Goal: Transaction & Acquisition: Purchase product/service

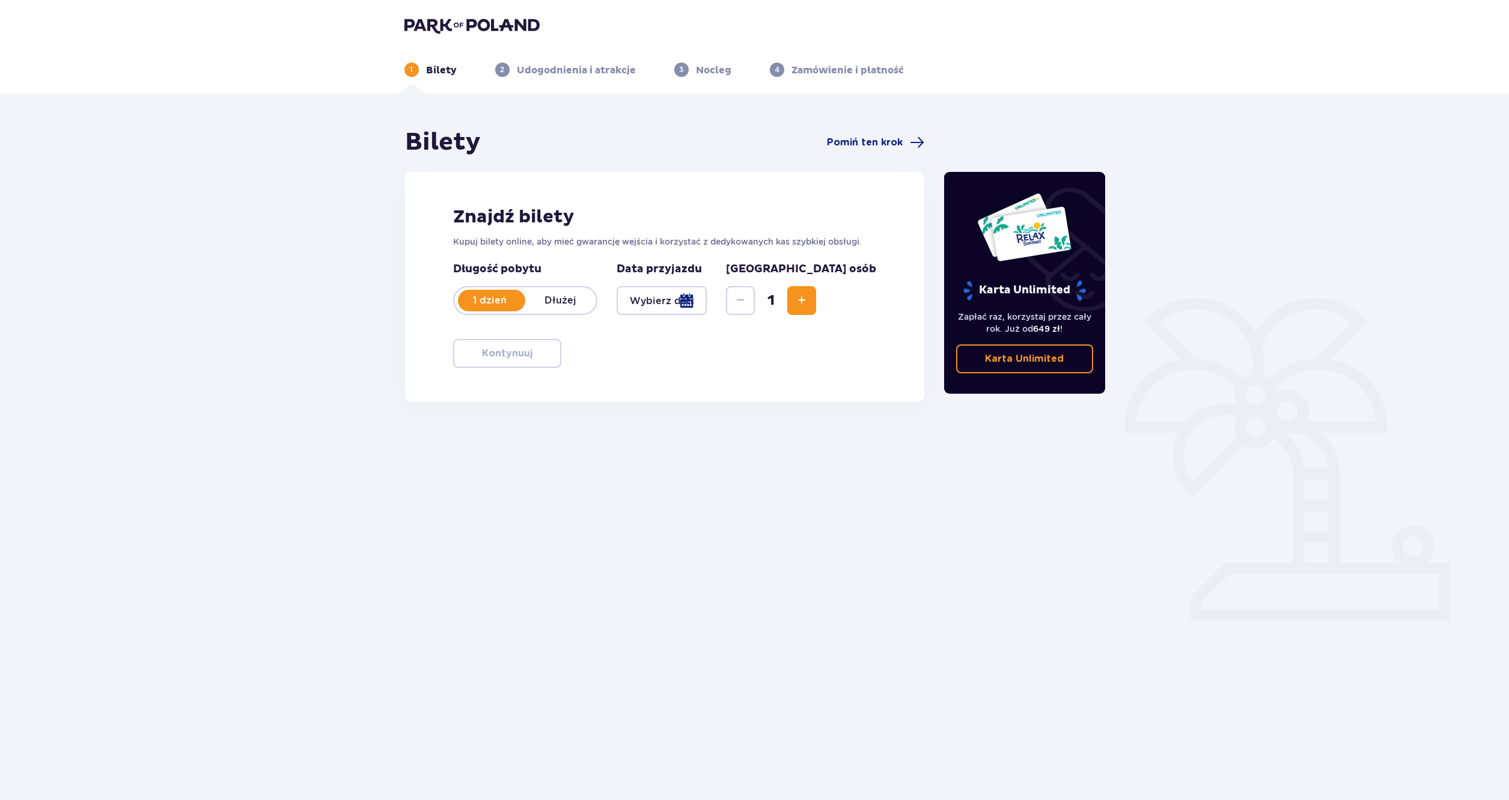
click at [661, 307] on div at bounding box center [662, 300] width 91 height 29
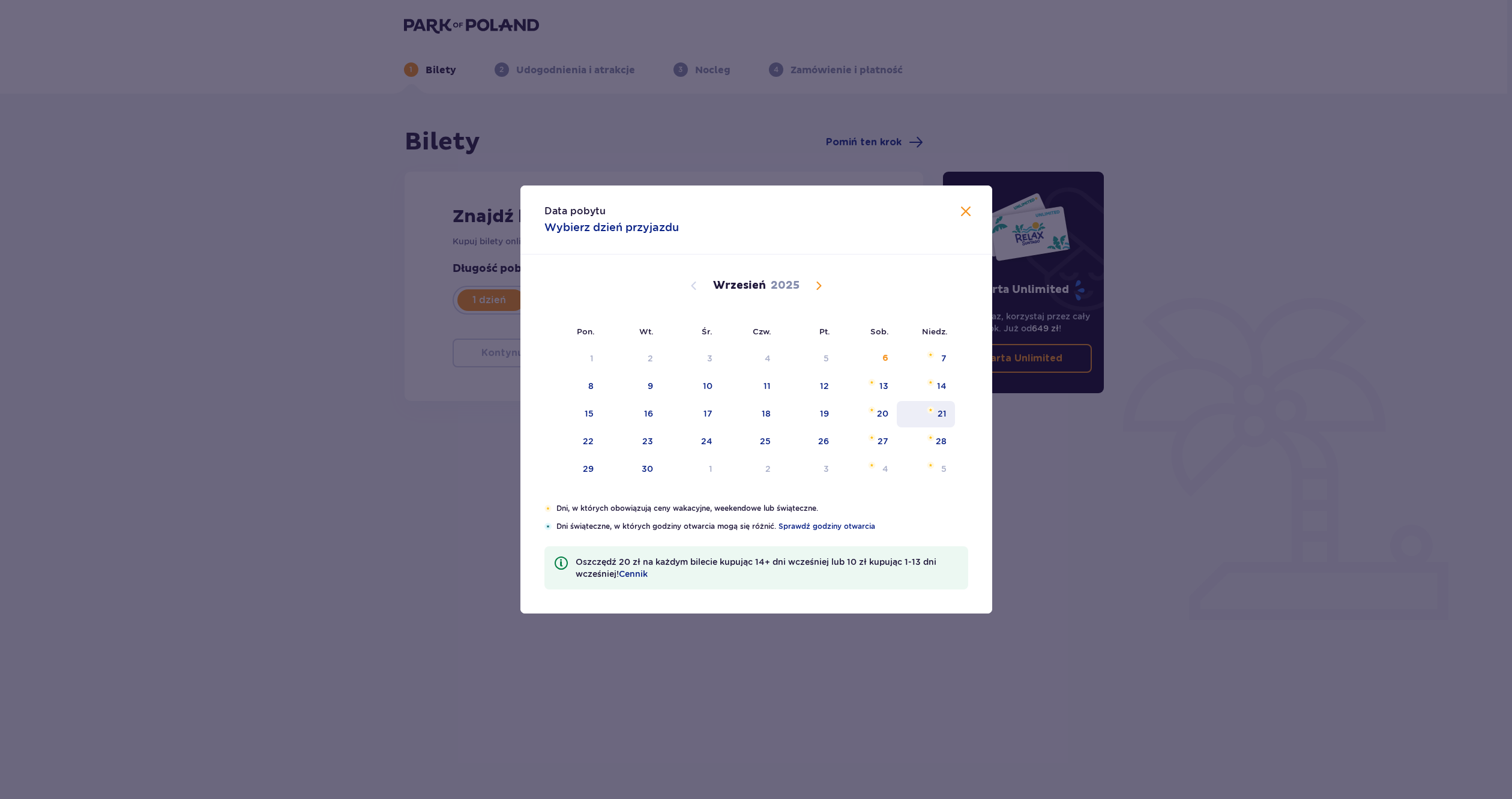
click at [932, 423] on div "21" at bounding box center [926, 414] width 58 height 26
type input "21.09.25"
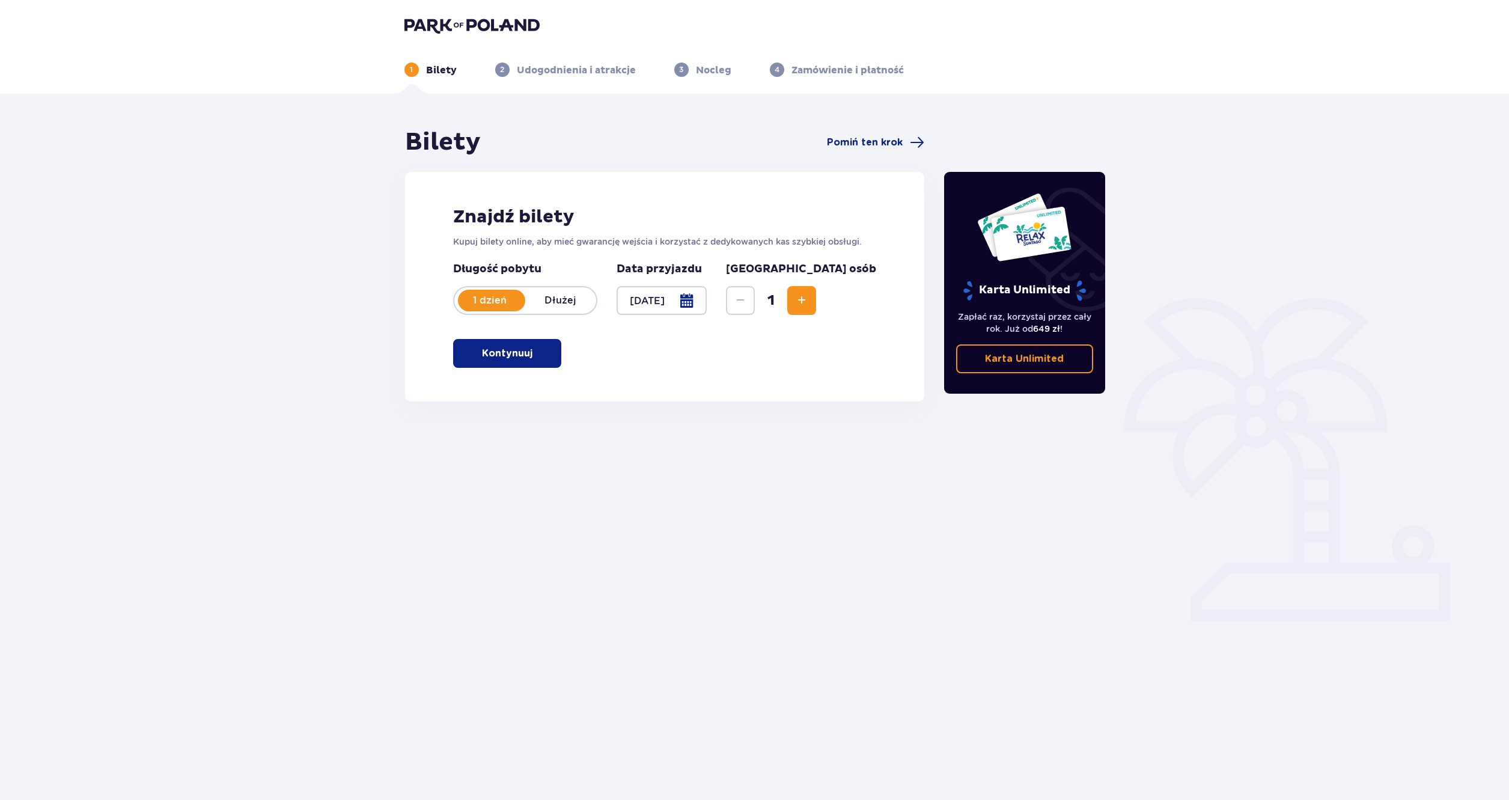
scroll to position [43, 0]
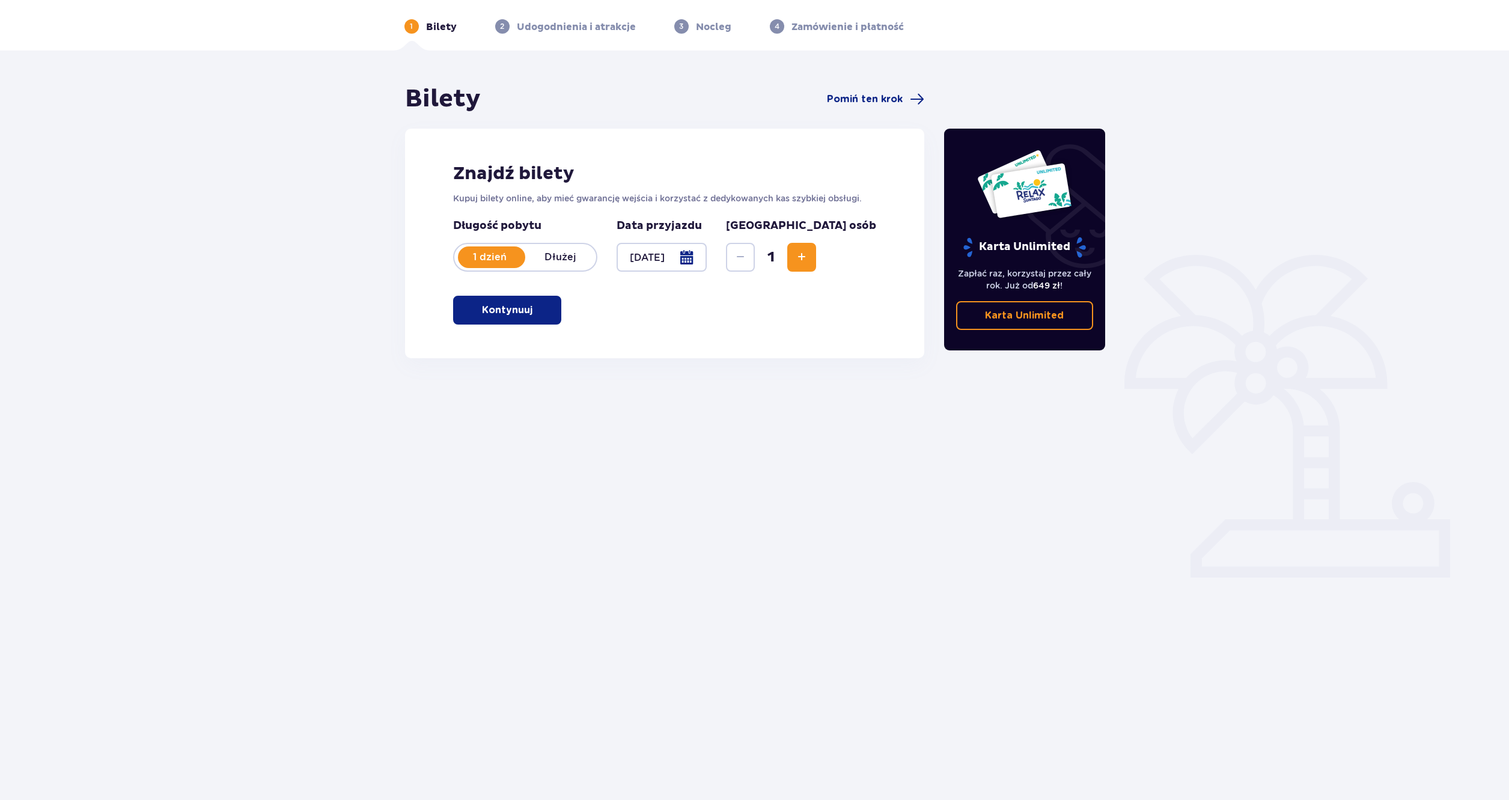
click at [540, 310] on span "button" at bounding box center [535, 310] width 14 height 14
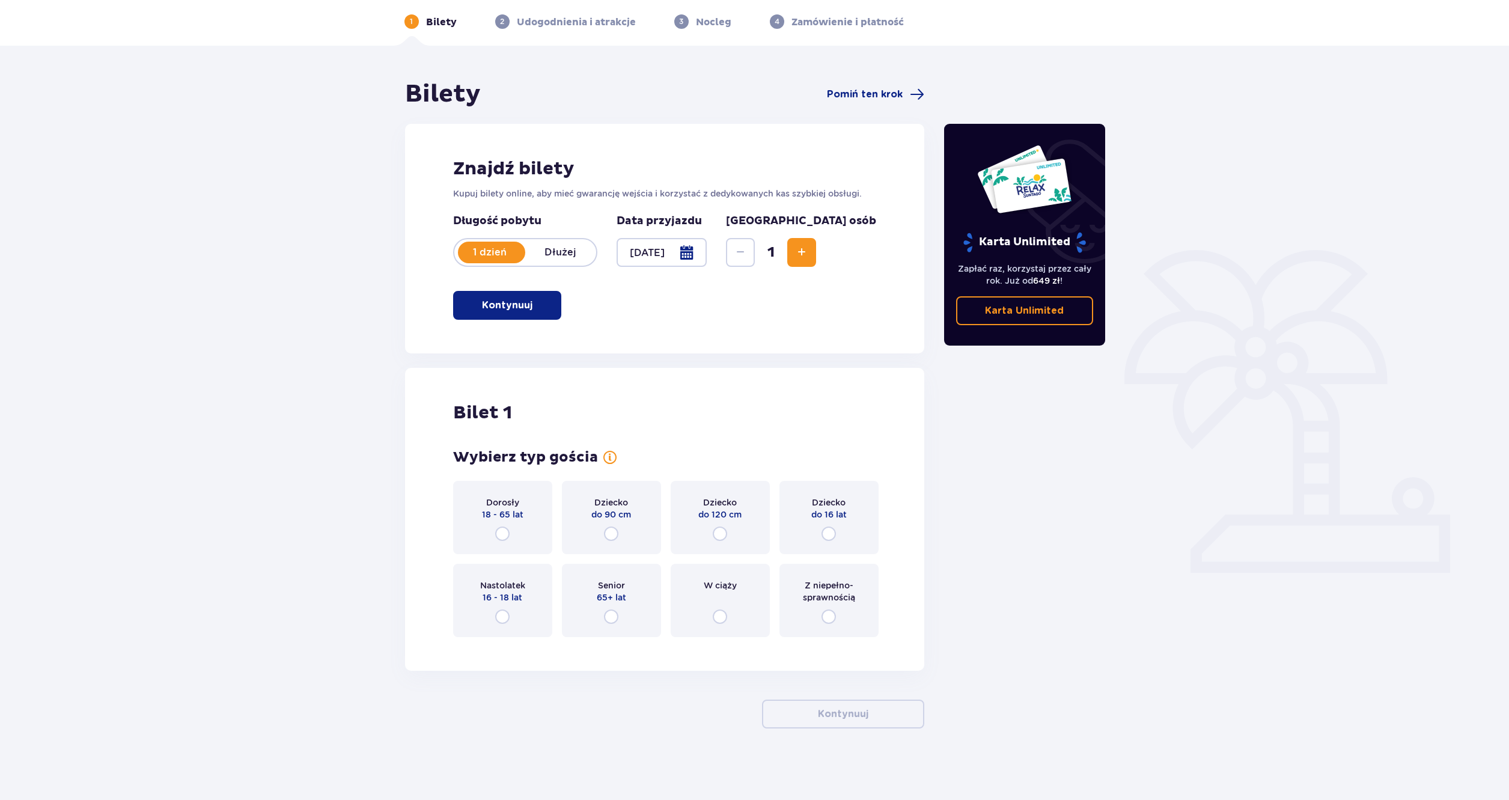
scroll to position [49, 0]
click at [499, 532] on input "radio" at bounding box center [502, 533] width 14 height 14
radio input "true"
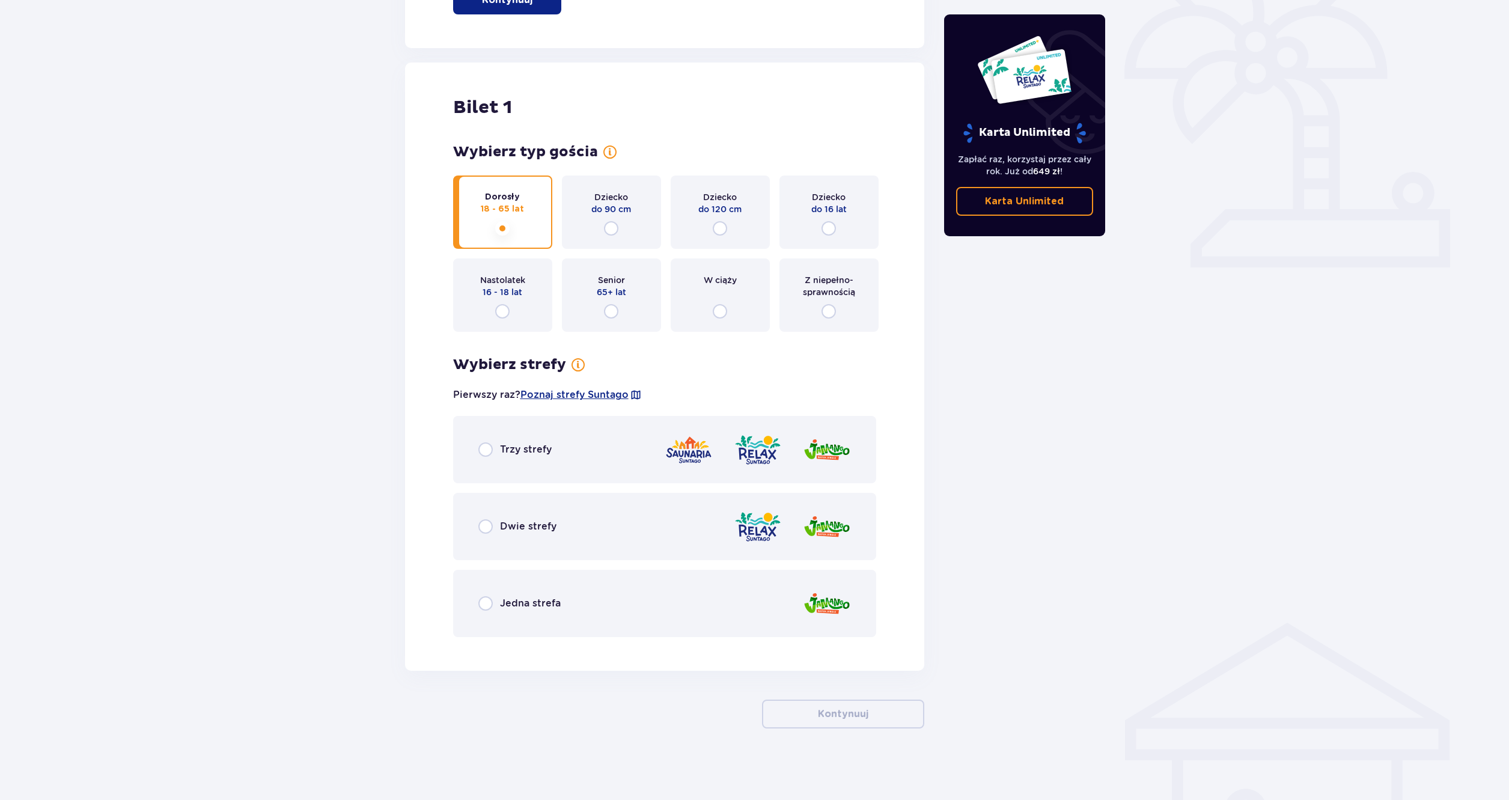
scroll to position [354, 0]
click at [542, 521] on p "Dwie strefy" at bounding box center [528, 525] width 57 height 13
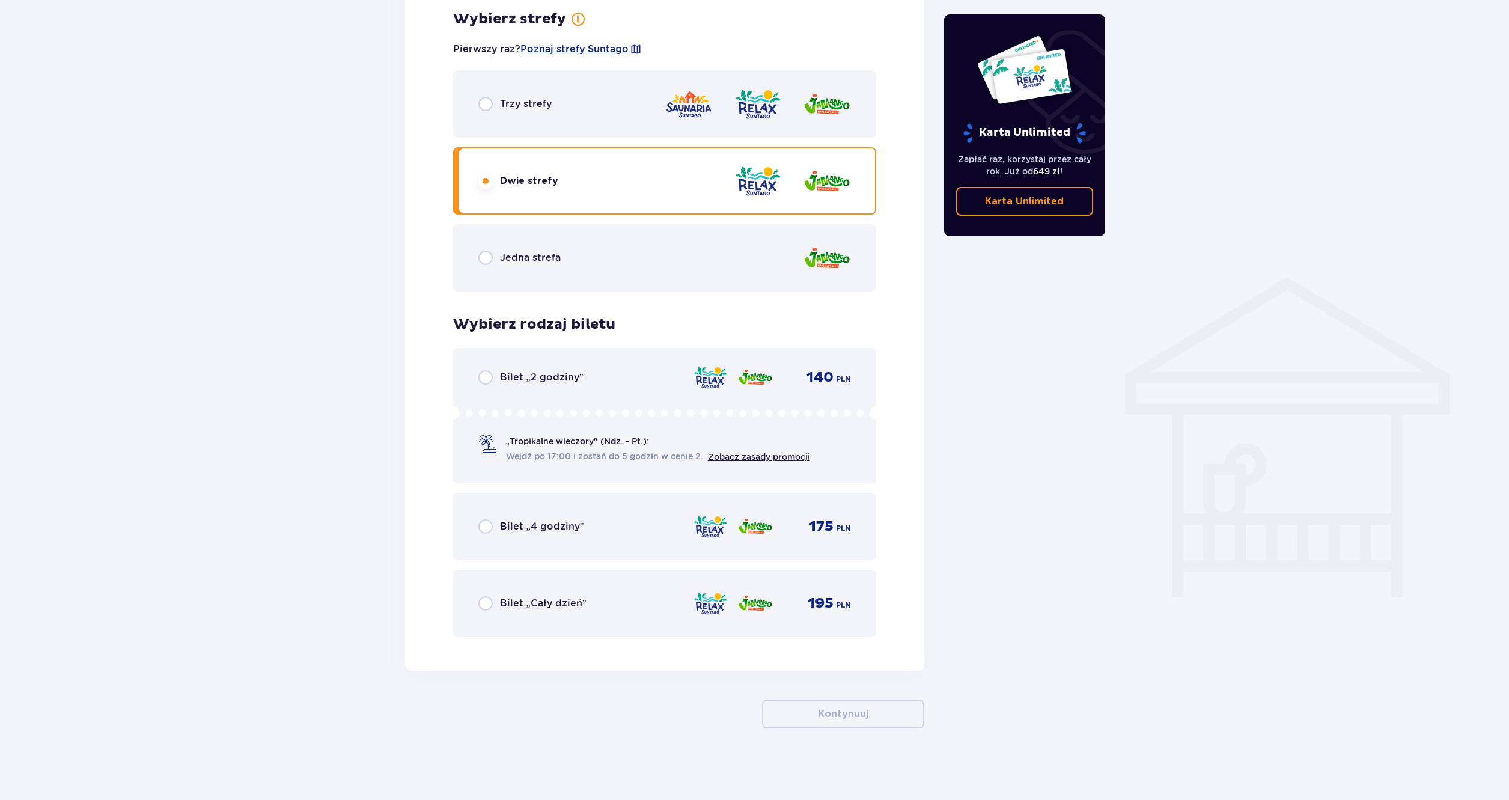
scroll to position [700, 0]
click at [583, 525] on div "Bilet „4 godziny” 175 PLN" at bounding box center [664, 525] width 373 height 25
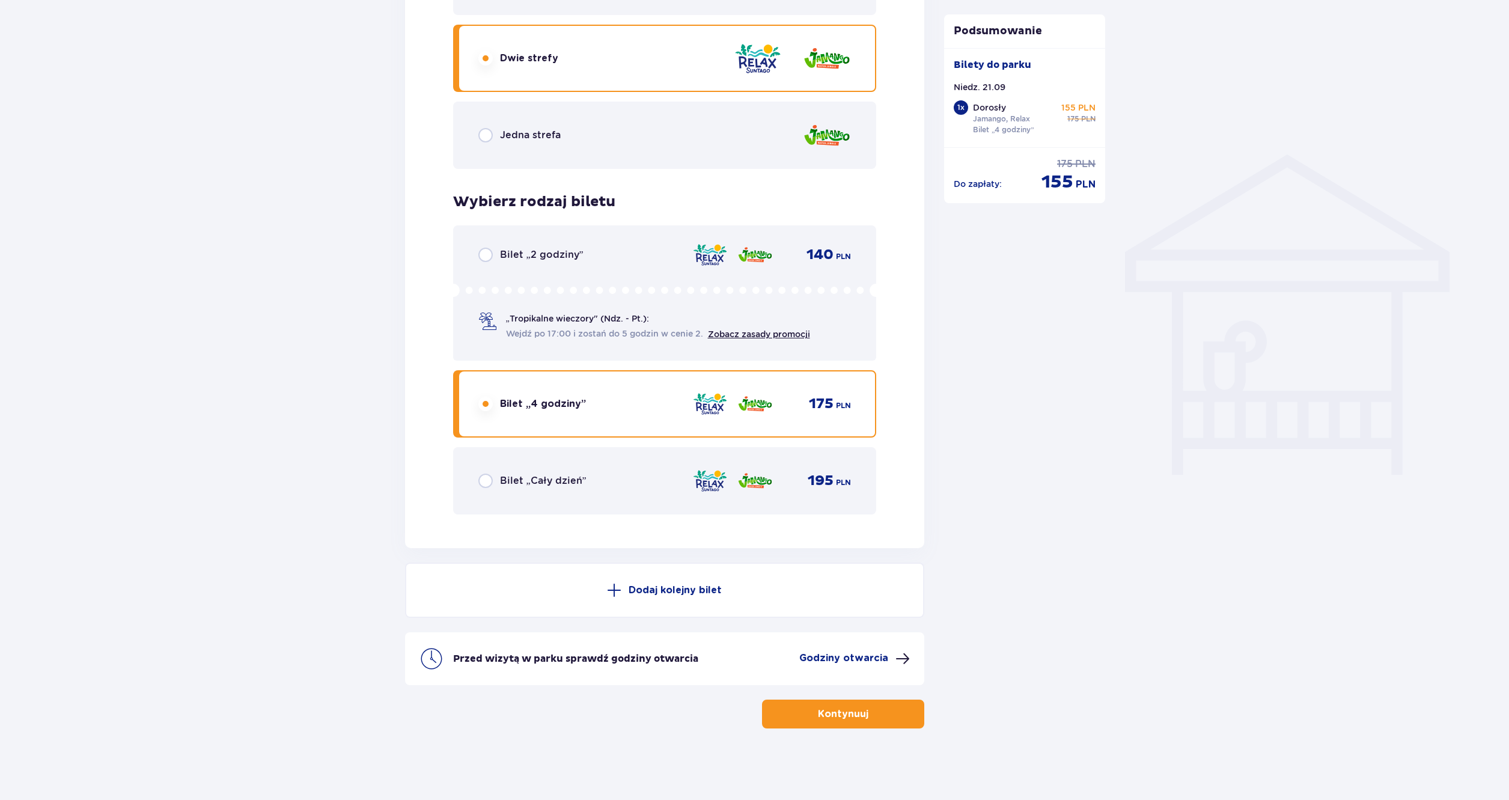
scroll to position [822, 0]
click at [855, 709] on p "Kontynuuj" at bounding box center [843, 713] width 50 height 13
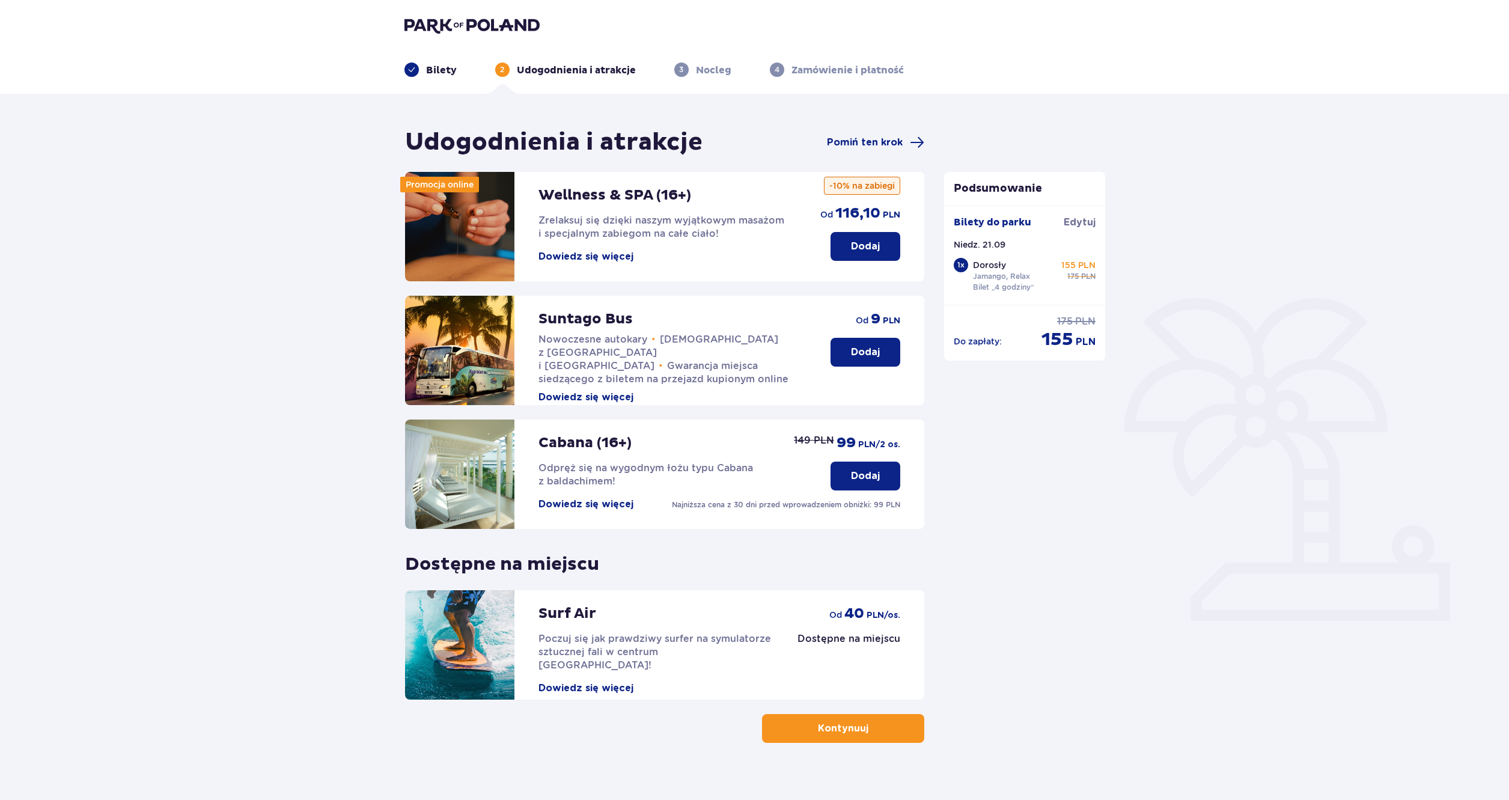
click at [818, 730] on p "Kontynuuj" at bounding box center [843, 728] width 50 height 13
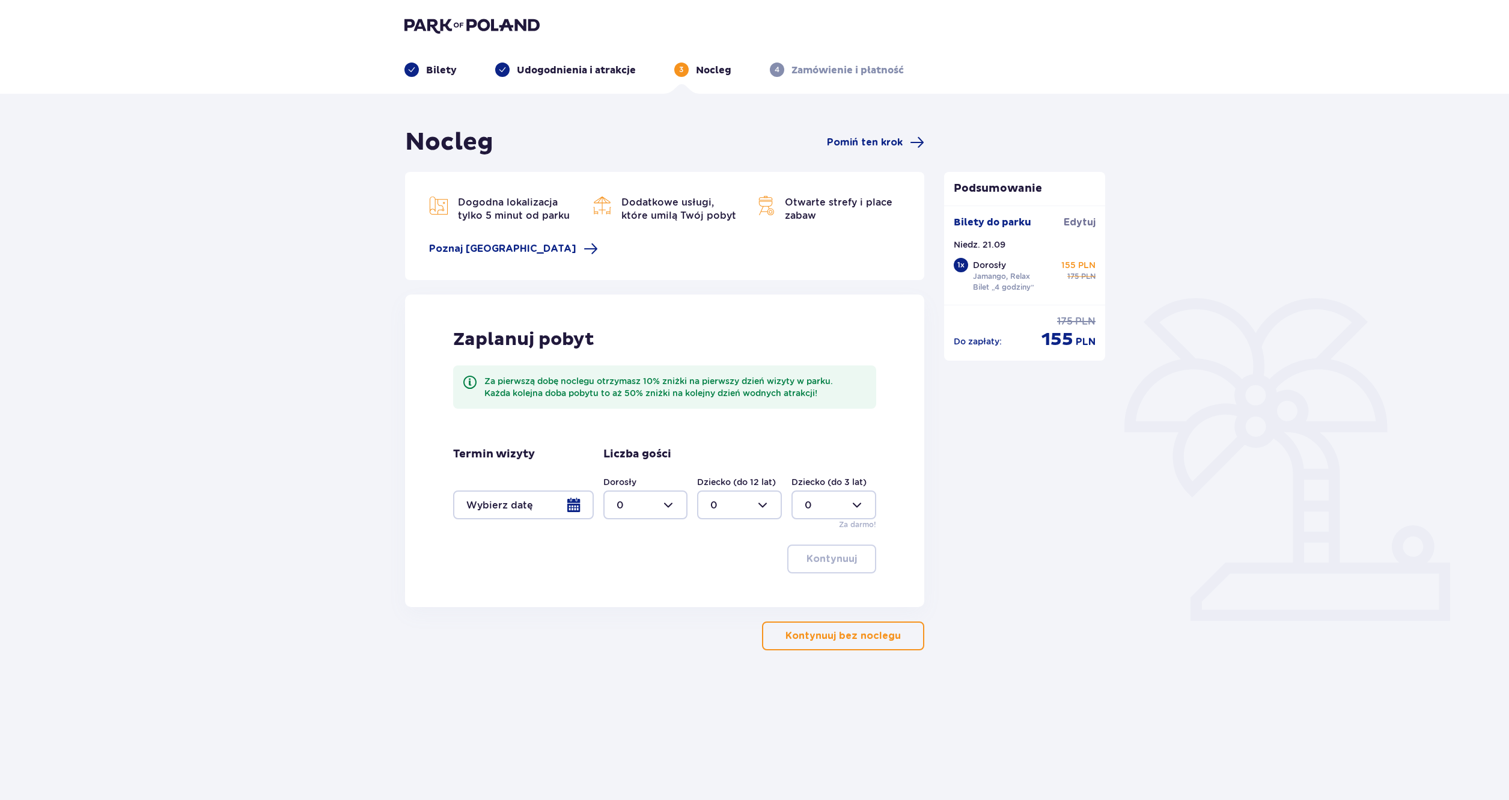
click at [845, 637] on p "Kontynuuj bez noclegu" at bounding box center [843, 635] width 115 height 13
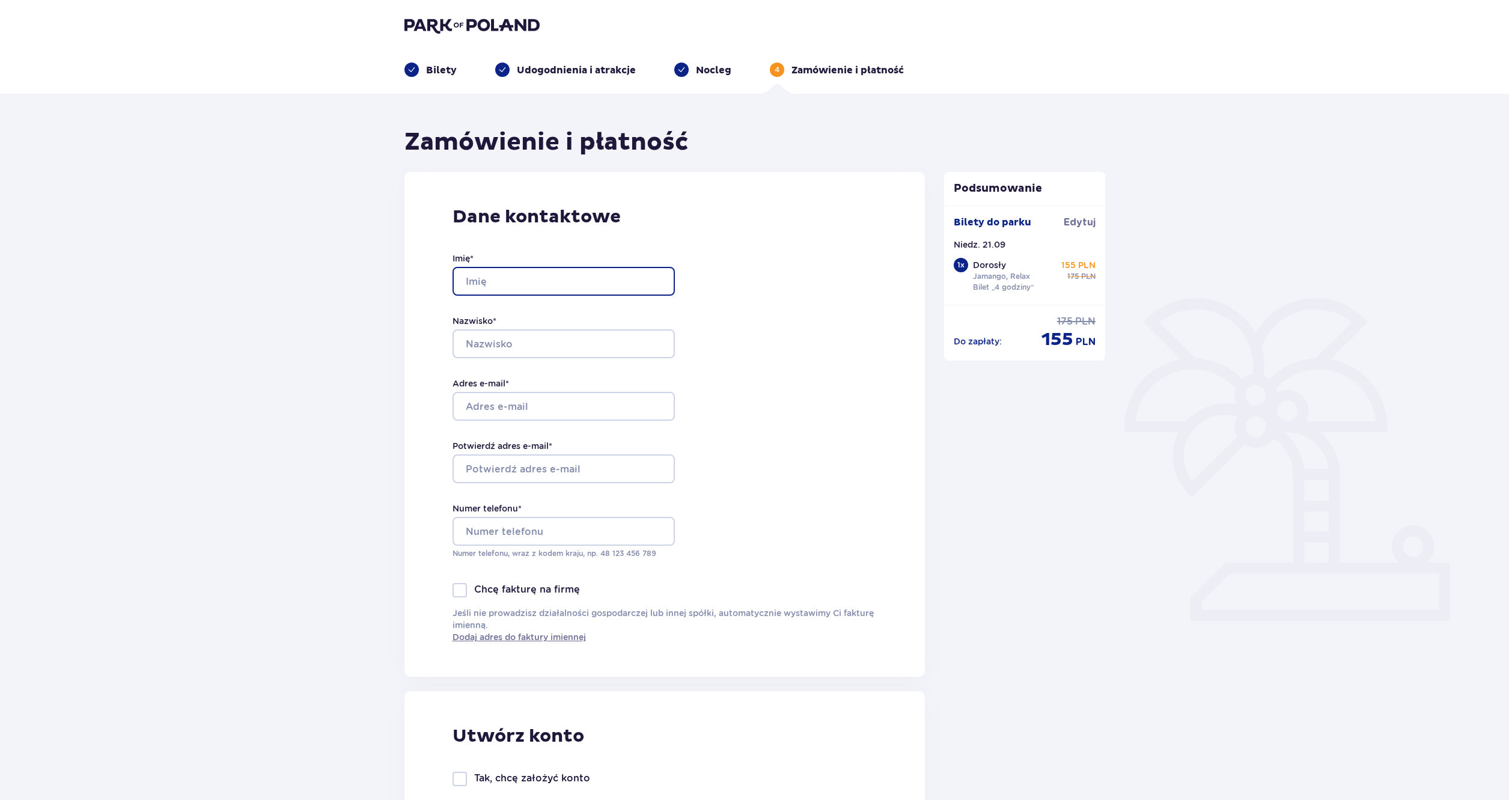
click at [475, 274] on input "Imię *" at bounding box center [564, 281] width 222 height 29
type input "Mateusz Mlynarczyk"
drag, startPoint x: 580, startPoint y: 283, endPoint x: 515, endPoint y: 289, distance: 65.8
click at [509, 278] on input "Mateusz Mlynarczyk" at bounding box center [564, 281] width 222 height 29
click at [533, 340] on input "Nazwisko *" at bounding box center [564, 343] width 222 height 29
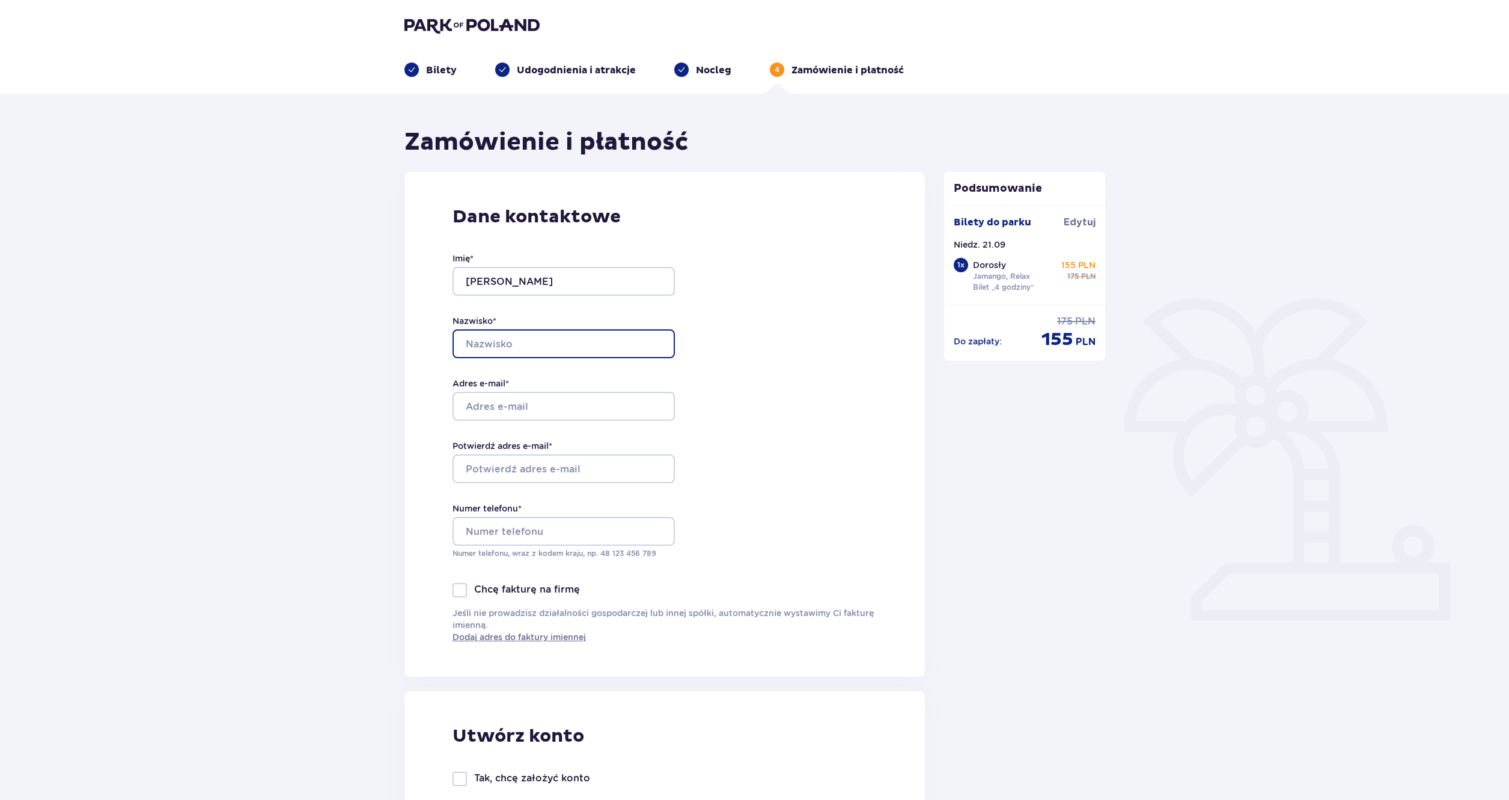
paste input "Mlynarczyk"
type input "Mlynarczyk"
drag, startPoint x: 598, startPoint y: 296, endPoint x: 557, endPoint y: 286, distance: 42.7
click at [527, 298] on div "Imię * Mateusz Mlynarczyk Nazwisko * Mlynarczyk Adres e-mail * Potwierdź adres …" at bounding box center [564, 405] width 222 height 355
drag, startPoint x: 520, startPoint y: 284, endPoint x: 509, endPoint y: 284, distance: 10.8
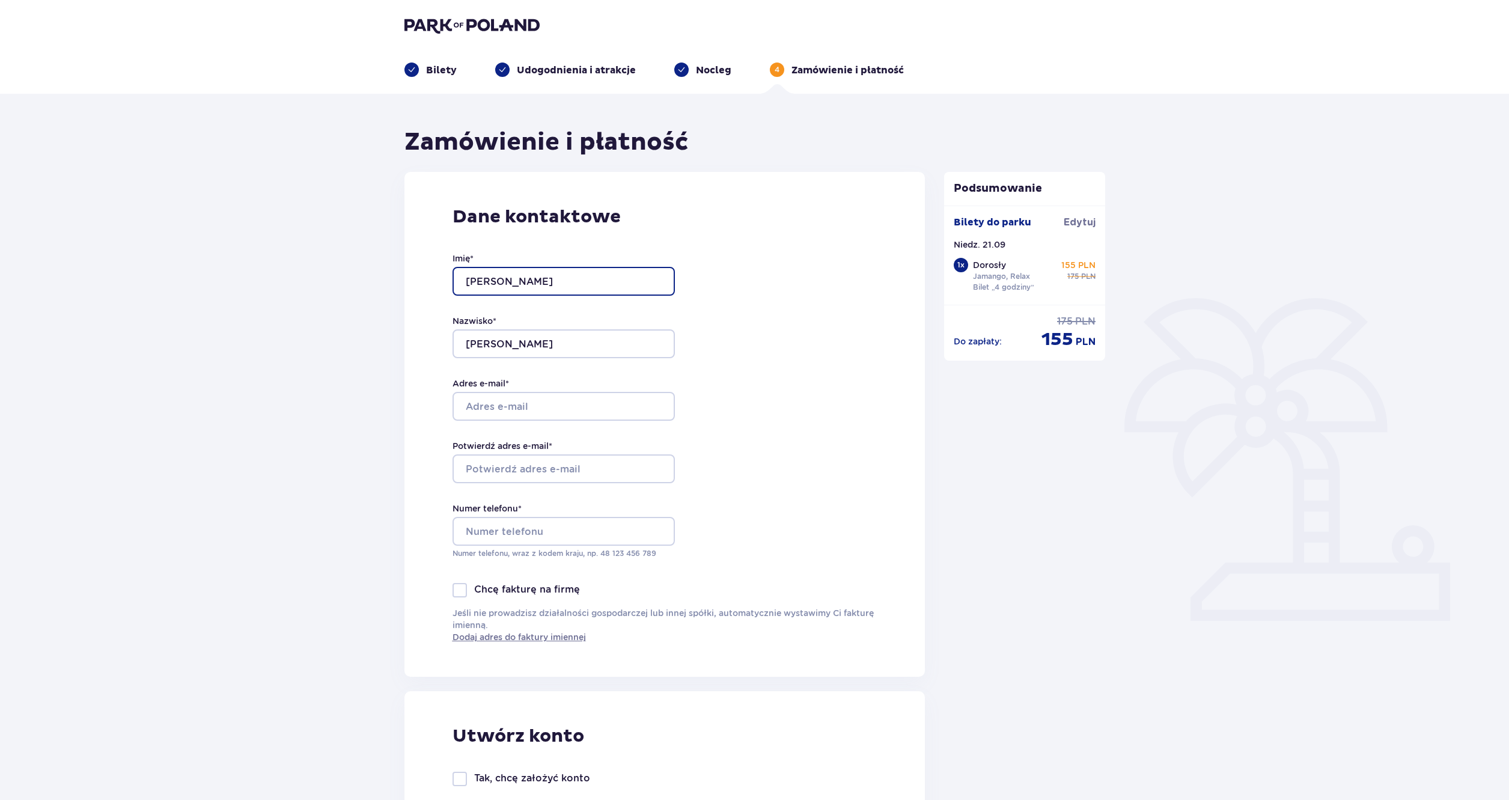
click at [509, 284] on input "Mateusz Mlynarczyk" at bounding box center [564, 281] width 222 height 29
type input "Mateusz"
click at [505, 384] on label "Adres e-mail *" at bounding box center [481, 383] width 57 height 12
click at [505, 392] on input "Adres e-mail *" at bounding box center [564, 406] width 222 height 29
click at [513, 408] on input "Adres e-mail *" at bounding box center [564, 406] width 222 height 29
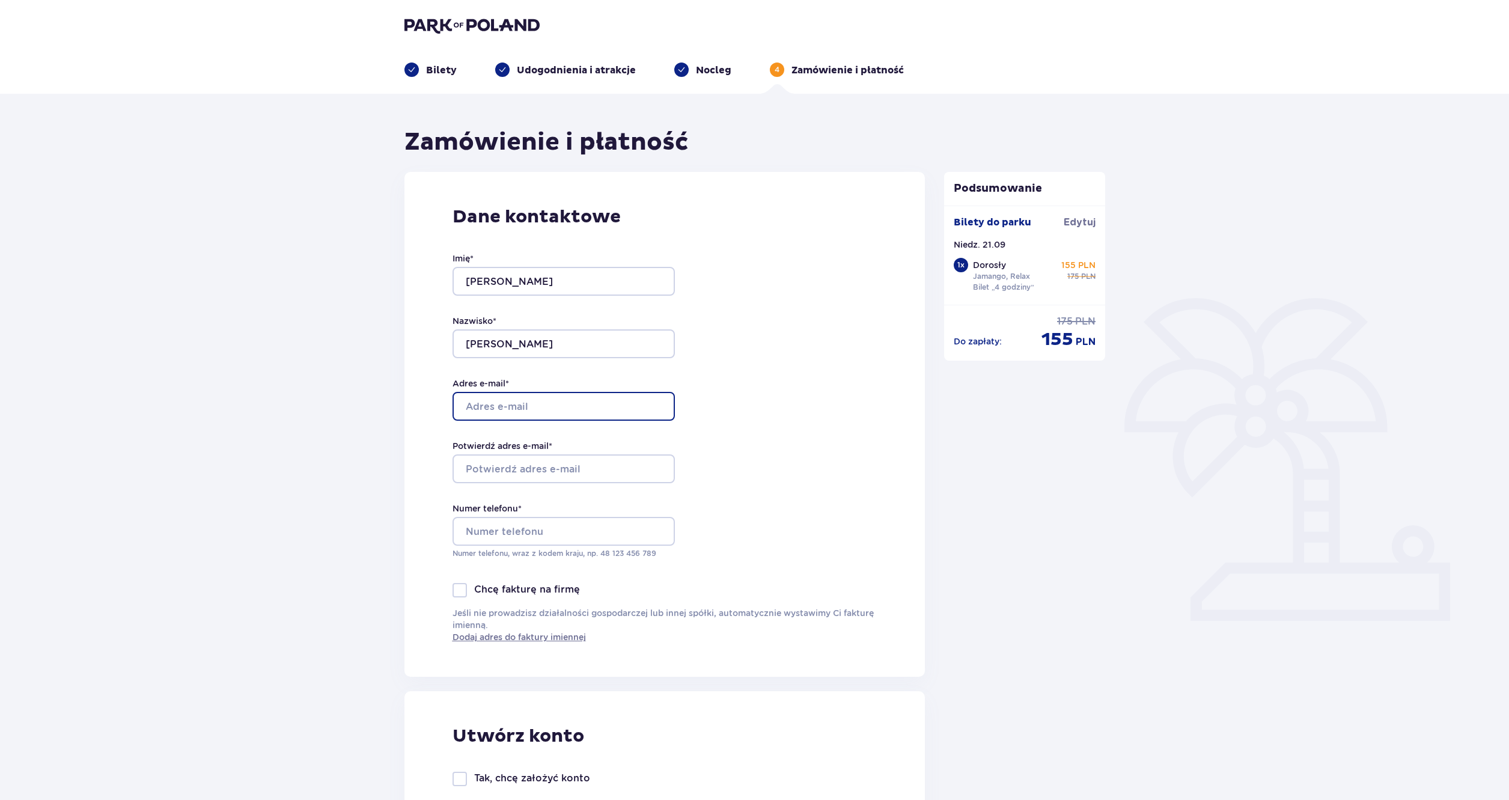
type input "phanteon996@gmail.com"
drag, startPoint x: 587, startPoint y: 411, endPoint x: 365, endPoint y: 396, distance: 222.3
click at [524, 471] on input "Potwierdź adres e-mail *" at bounding box center [564, 468] width 222 height 29
paste input "phanteon996@gmail.com"
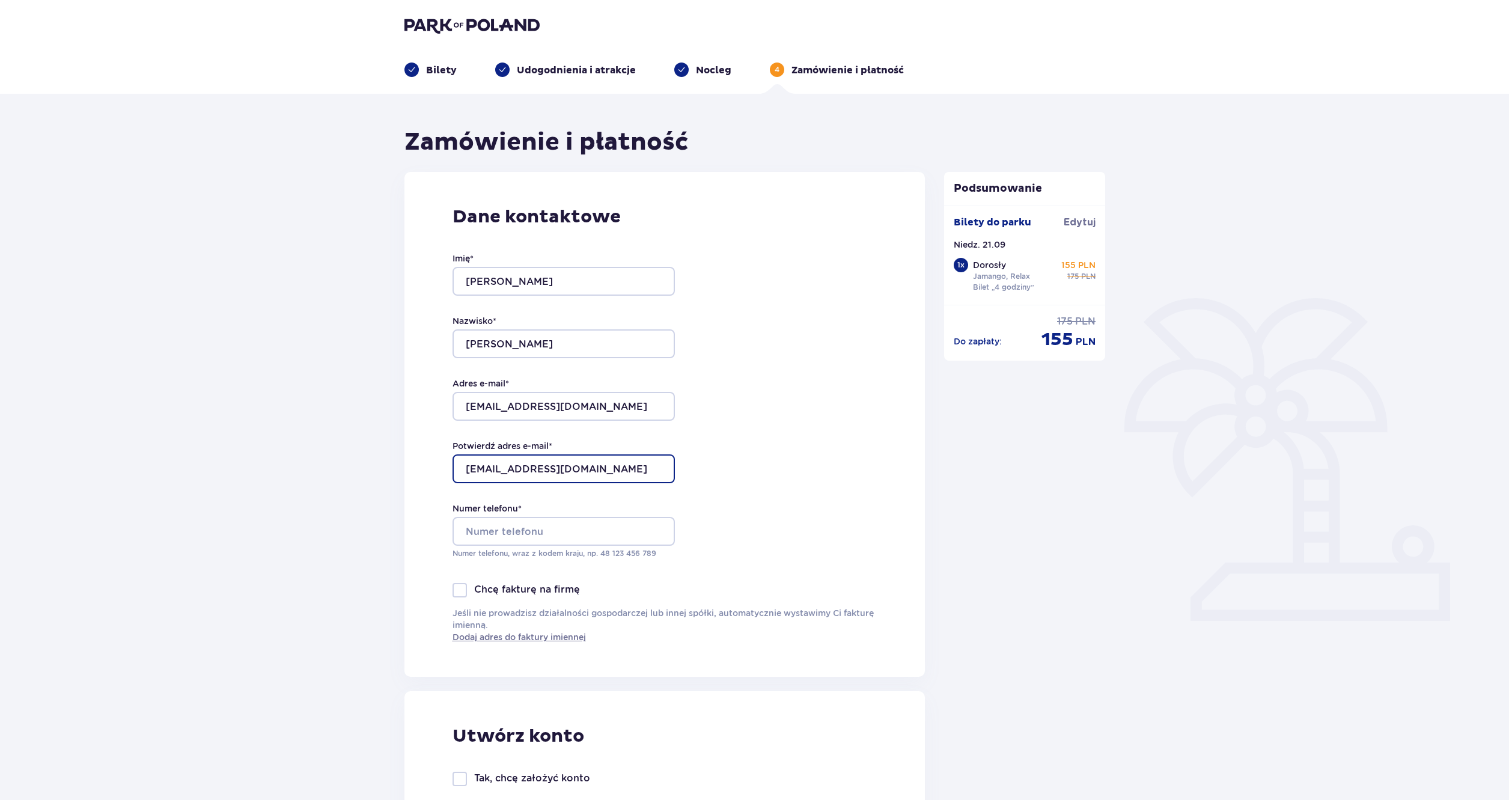
type input "phanteon996@gmail.com"
click at [519, 528] on input "Numer telefonu *" at bounding box center [564, 531] width 222 height 29
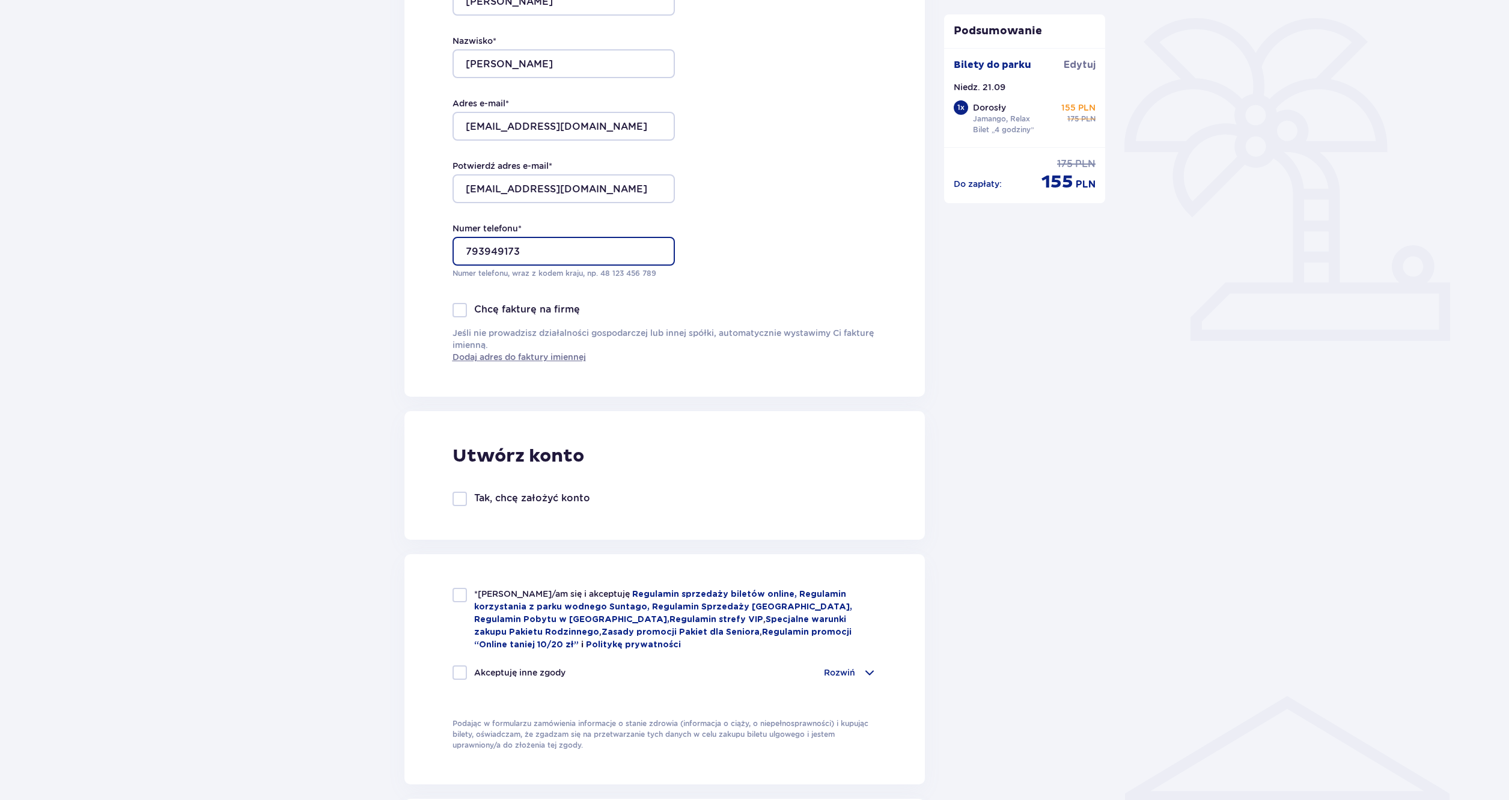
scroll to position [301, 0]
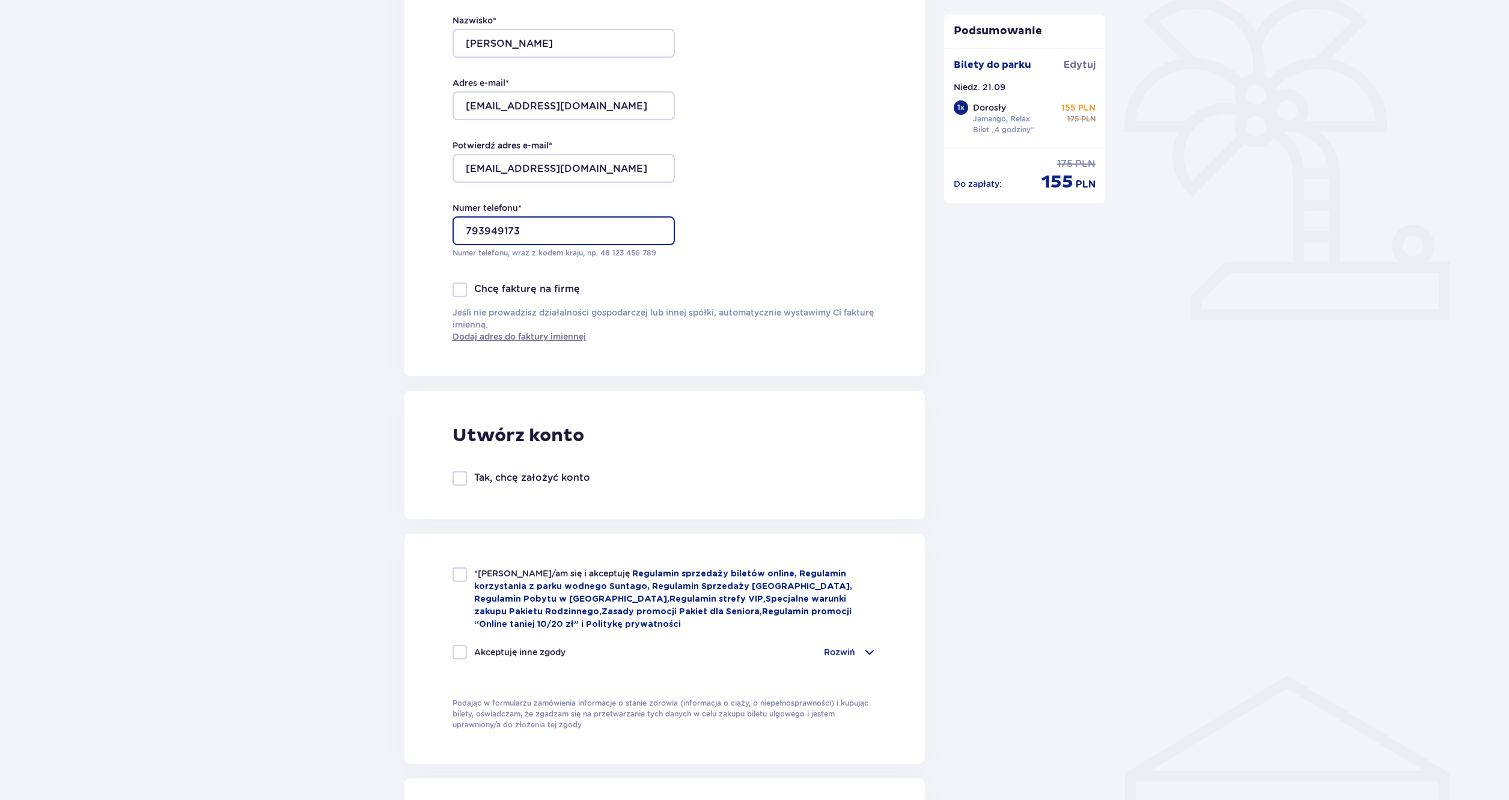
type input "793949173"
click at [462, 580] on div at bounding box center [460, 574] width 14 height 14
checkbox input "true"
click at [465, 645] on div at bounding box center [460, 652] width 14 height 14
checkbox input "true"
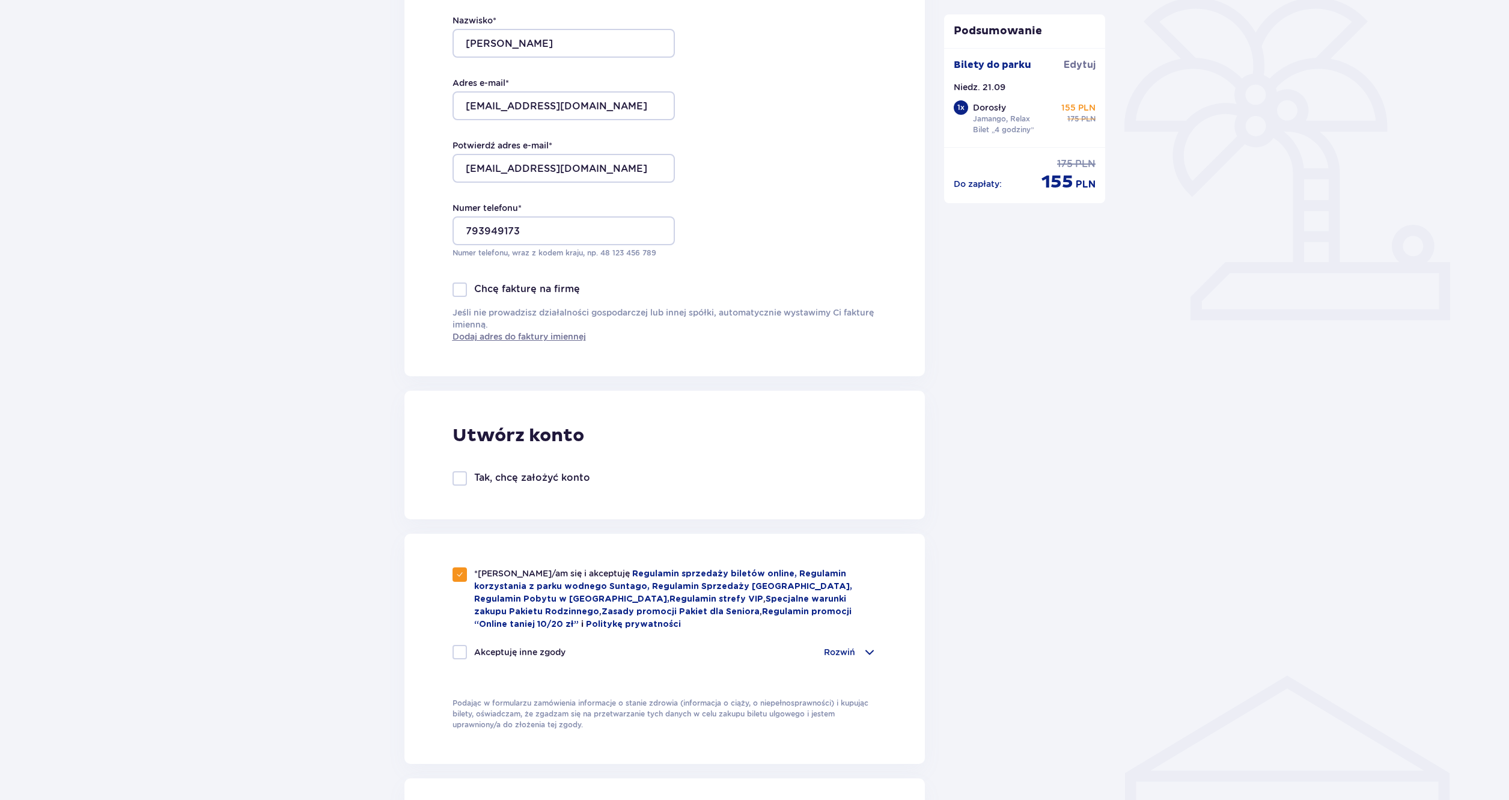
checkbox input "true"
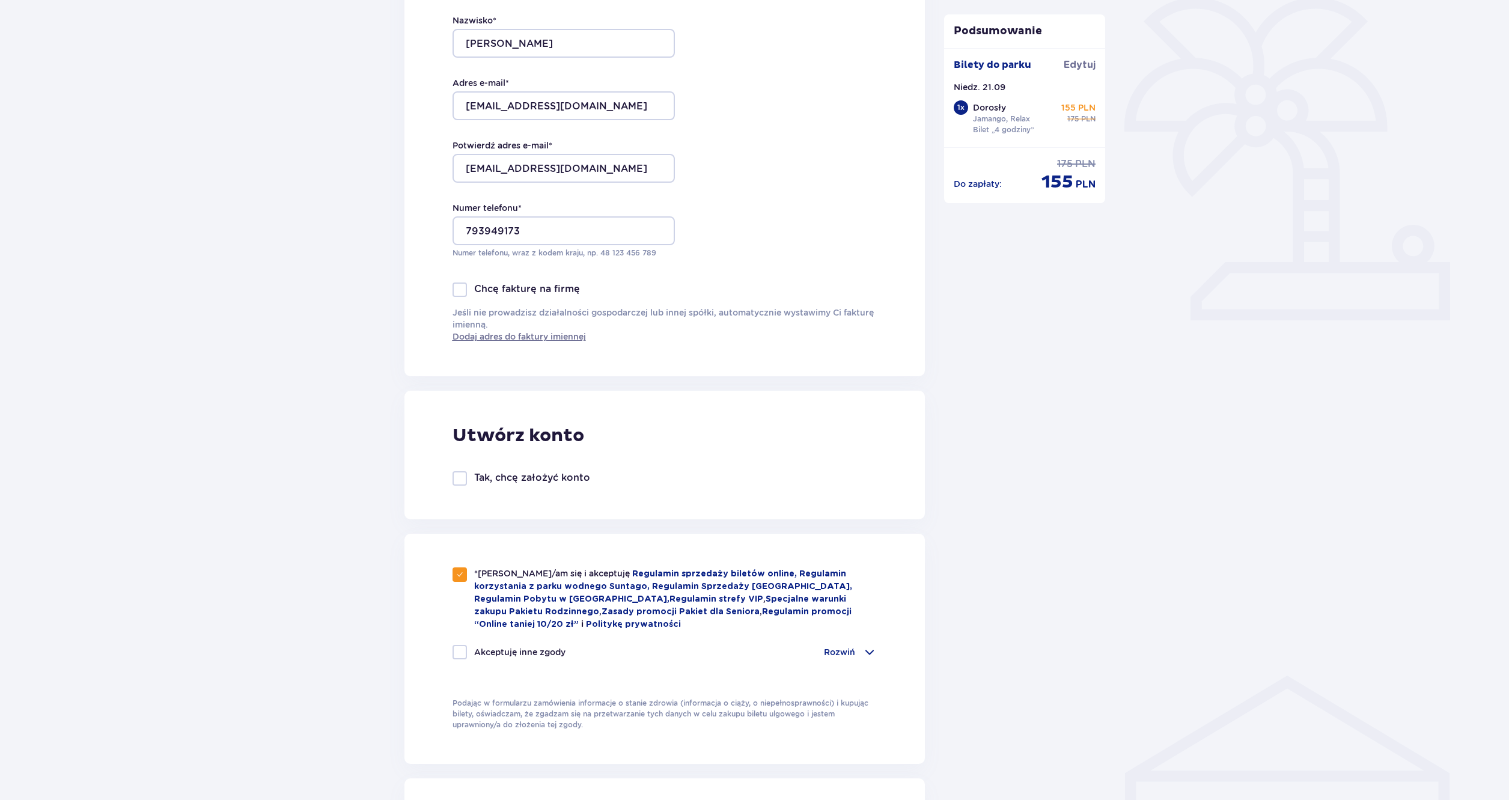
checkbox input "true"
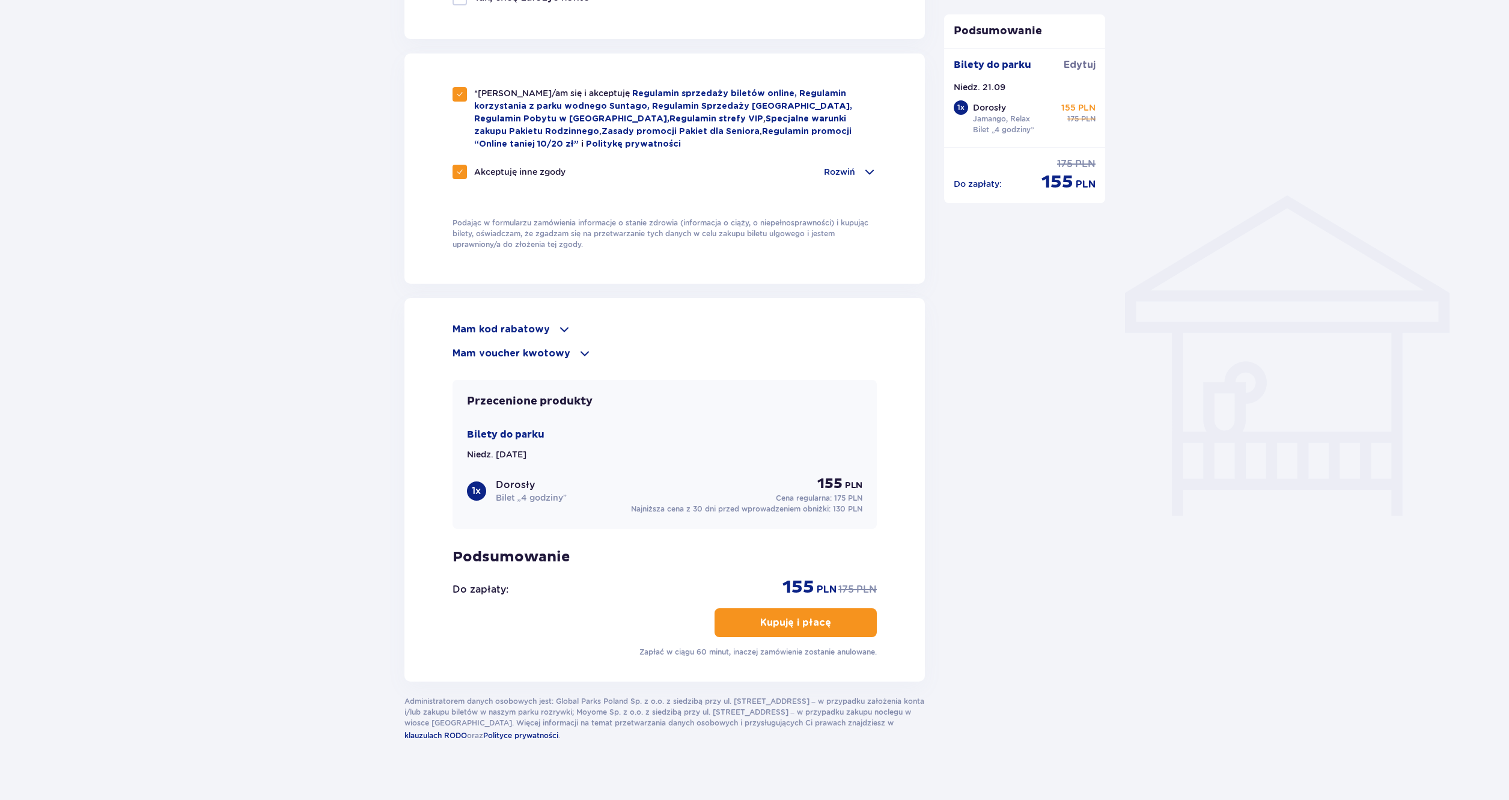
scroll to position [781, 0]
click at [783, 615] on p "Kupuję i płacę" at bounding box center [795, 621] width 71 height 13
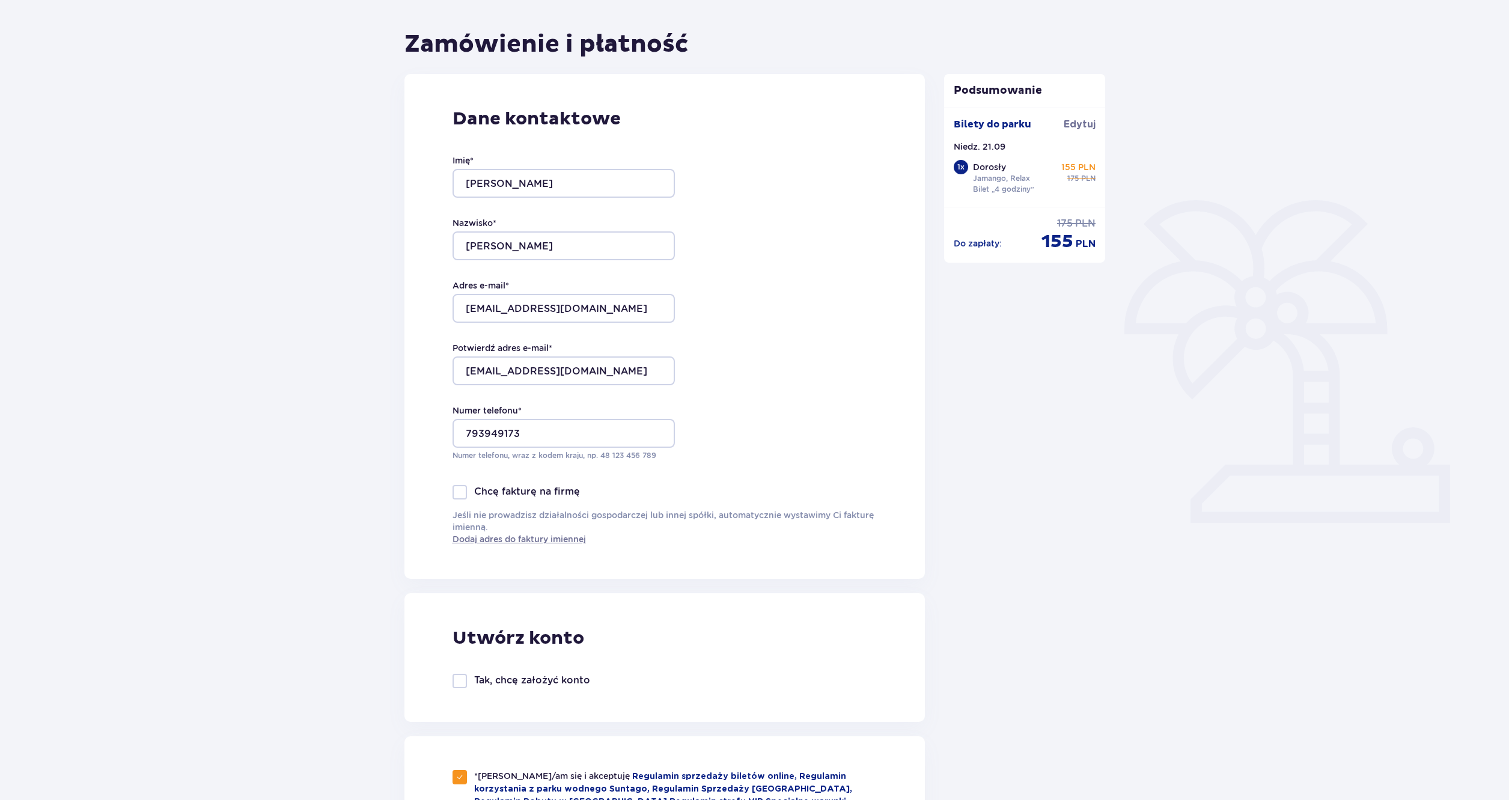
scroll to position [0, 0]
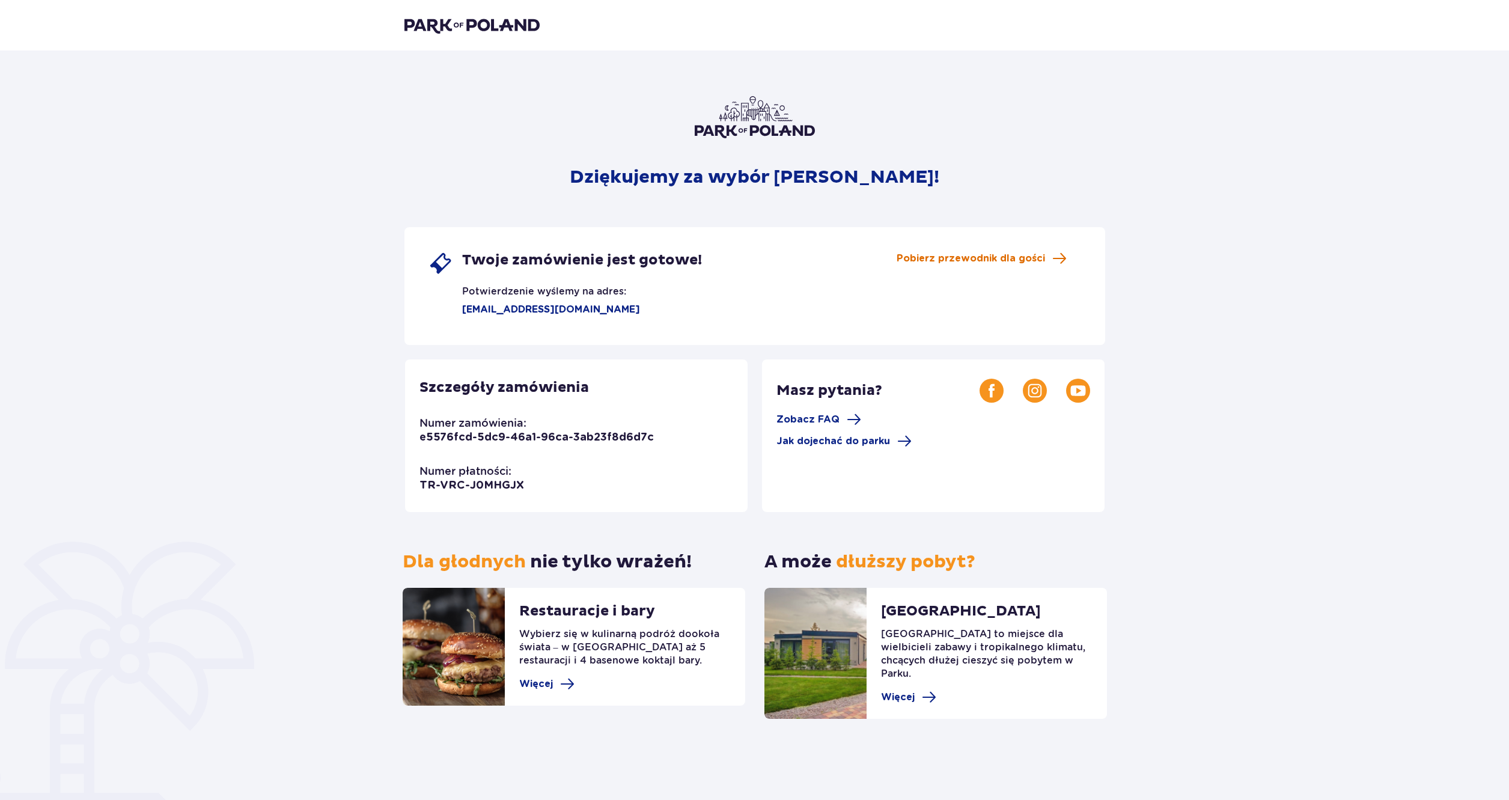
click at [988, 257] on span "Pobierz przewodnik dla gości" at bounding box center [971, 258] width 148 height 13
